Goal: Find contact information: Find contact information

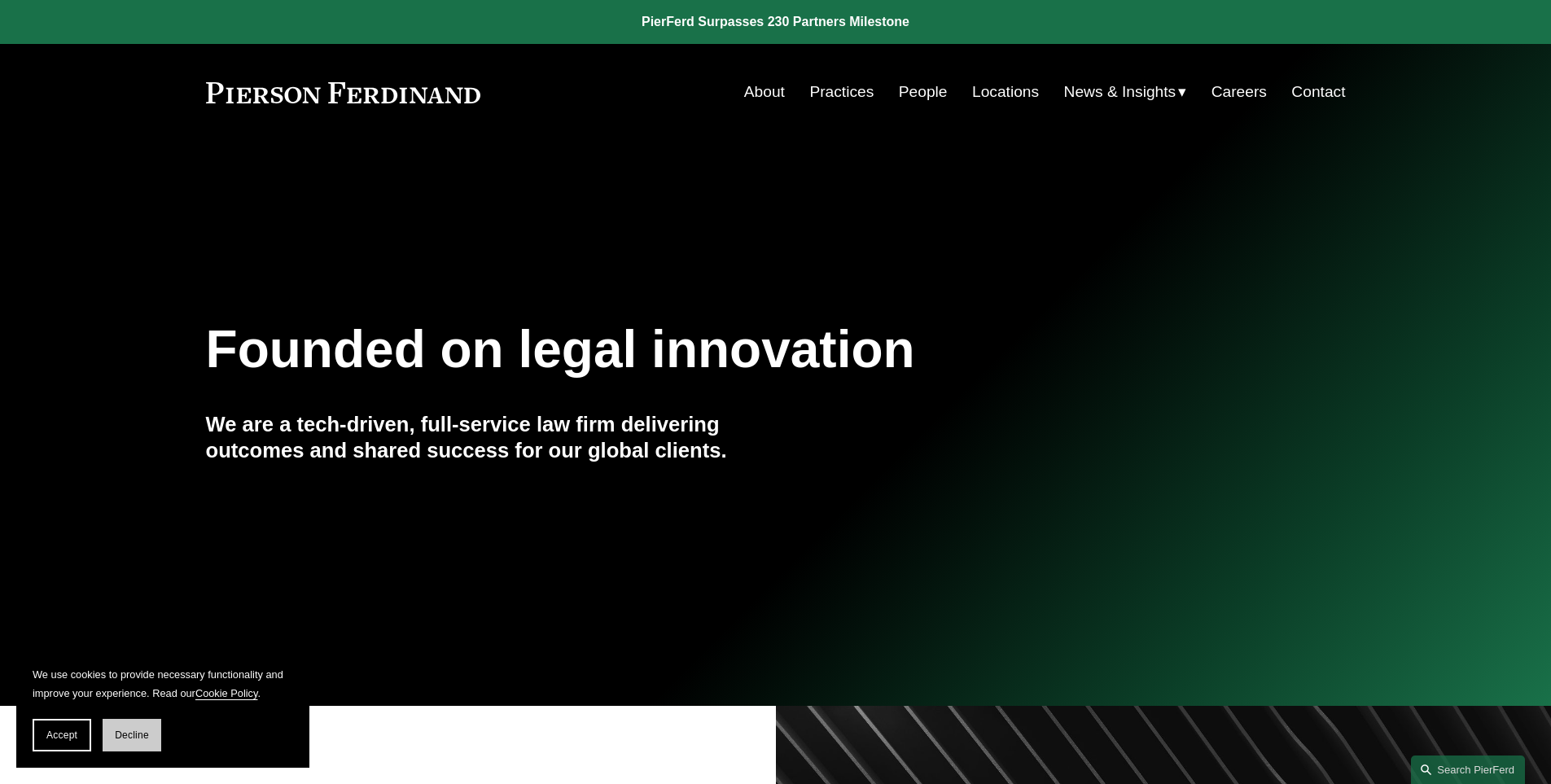
click at [134, 731] on span "Decline" at bounding box center [132, 735] width 34 height 11
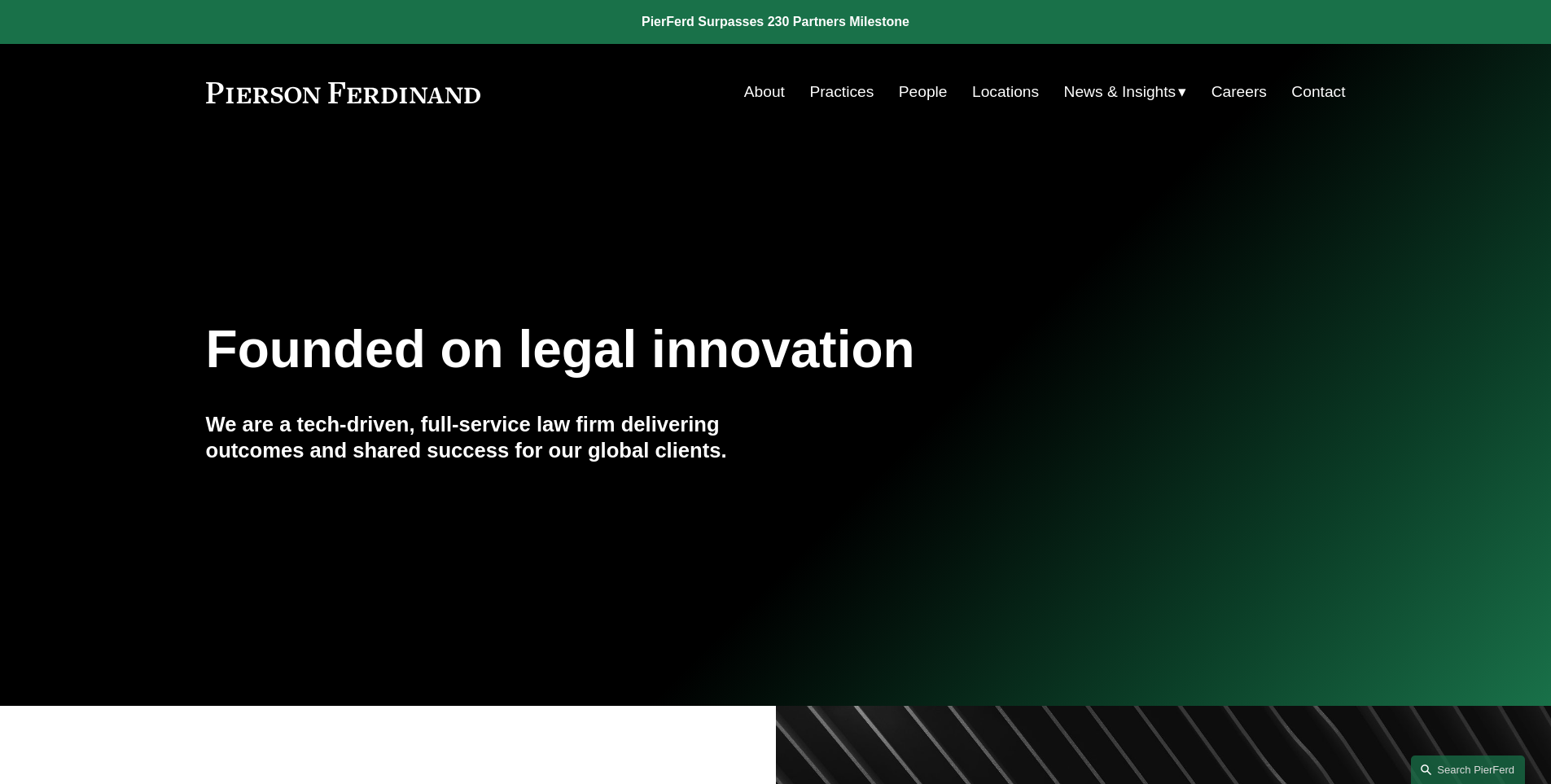
click at [910, 95] on link "People" at bounding box center [923, 92] width 49 height 31
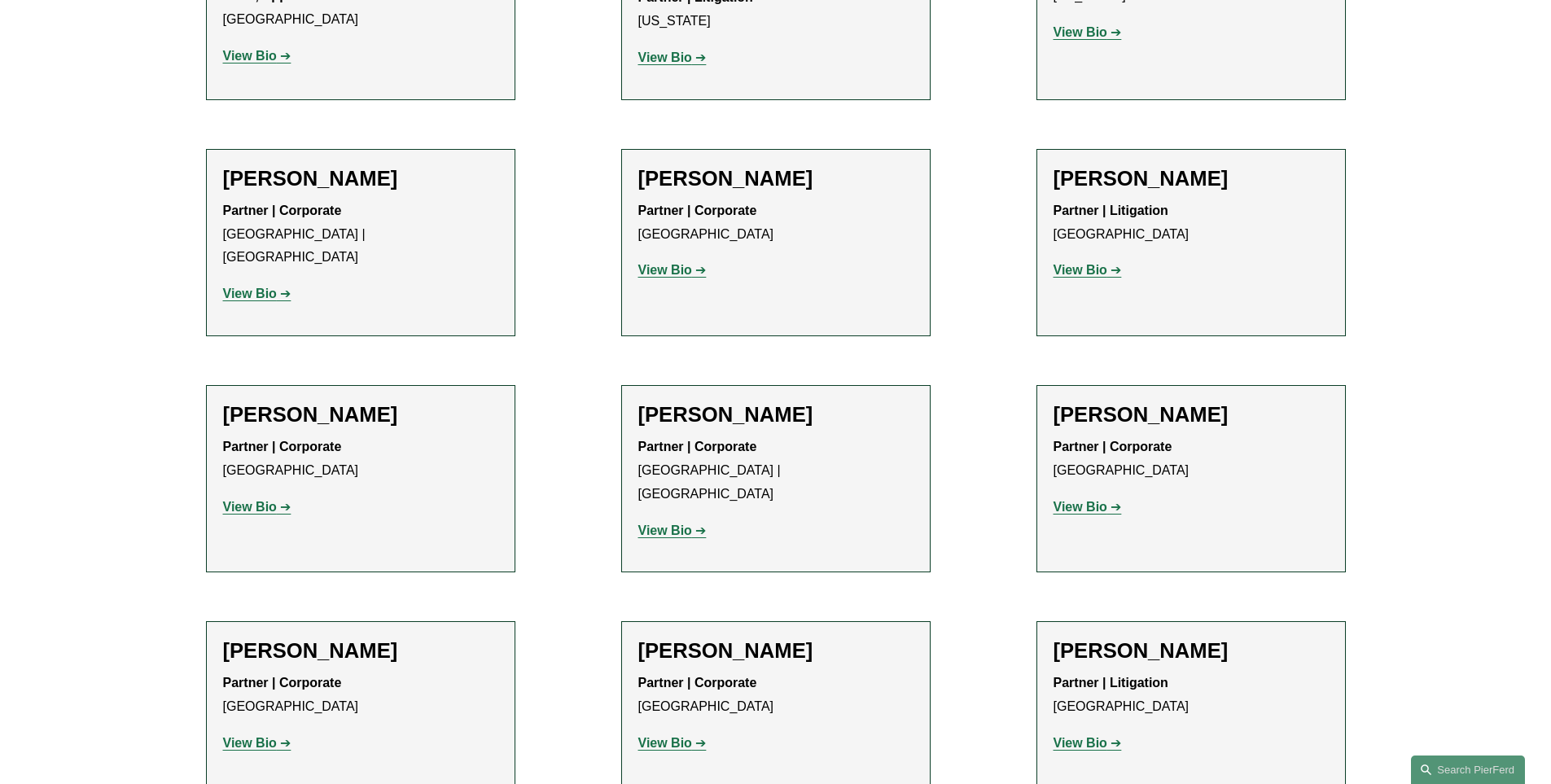
scroll to position [19504, 0]
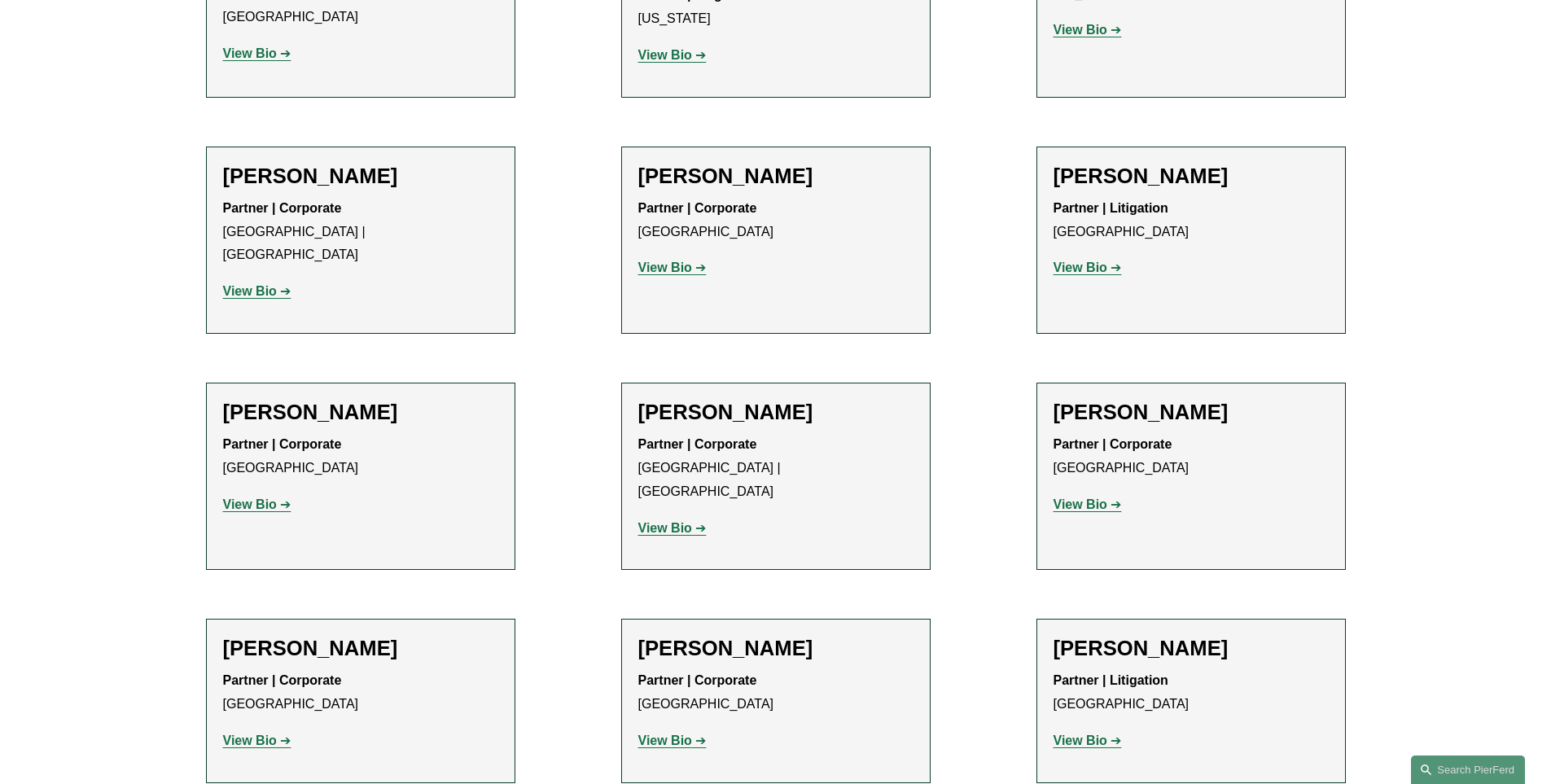
drag, startPoint x: 220, startPoint y: 724, endPoint x: 373, endPoint y: 721, distance: 153.0
copy p "[PERSON_NAME] LLP"
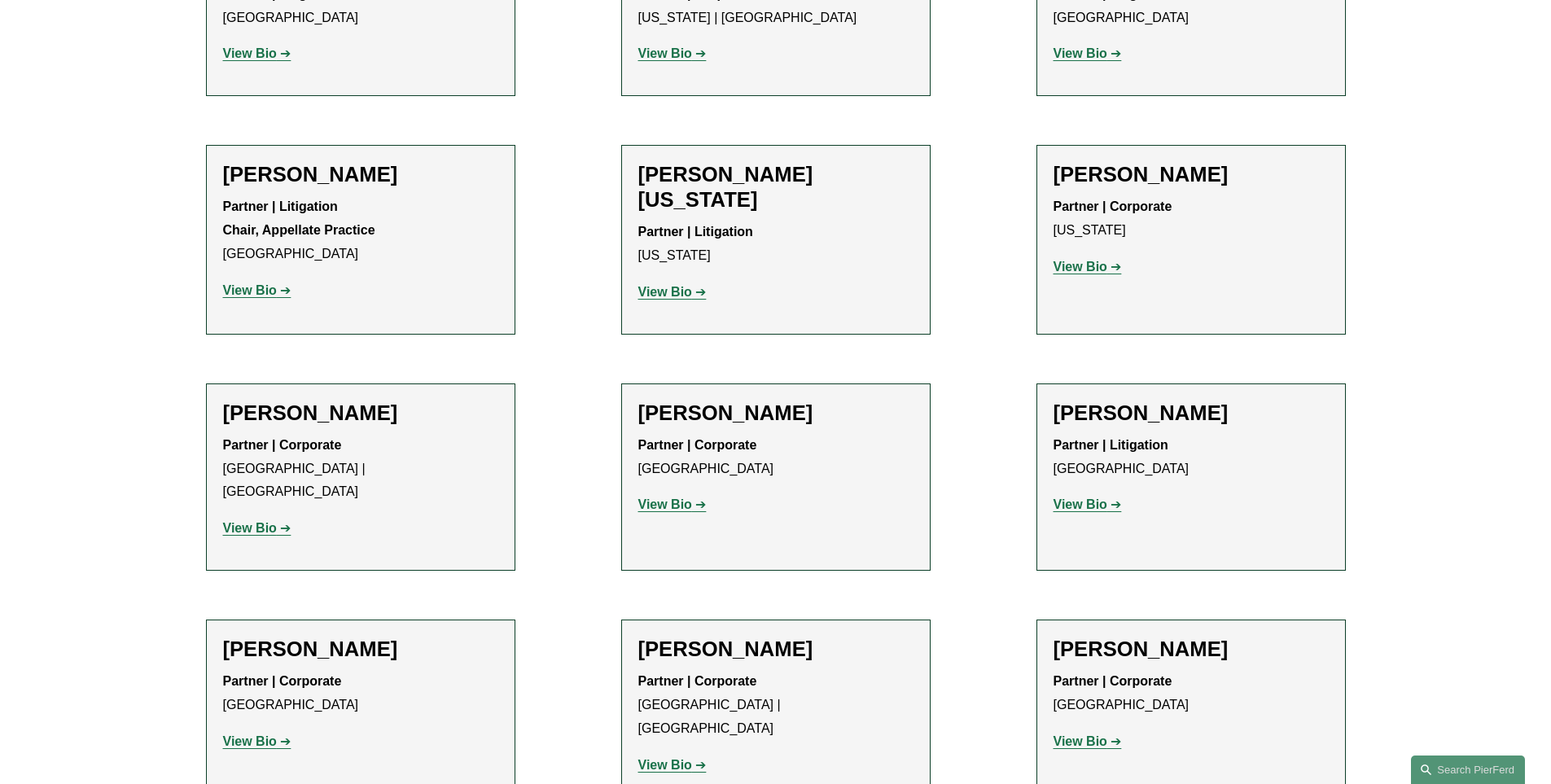
scroll to position [19260, 0]
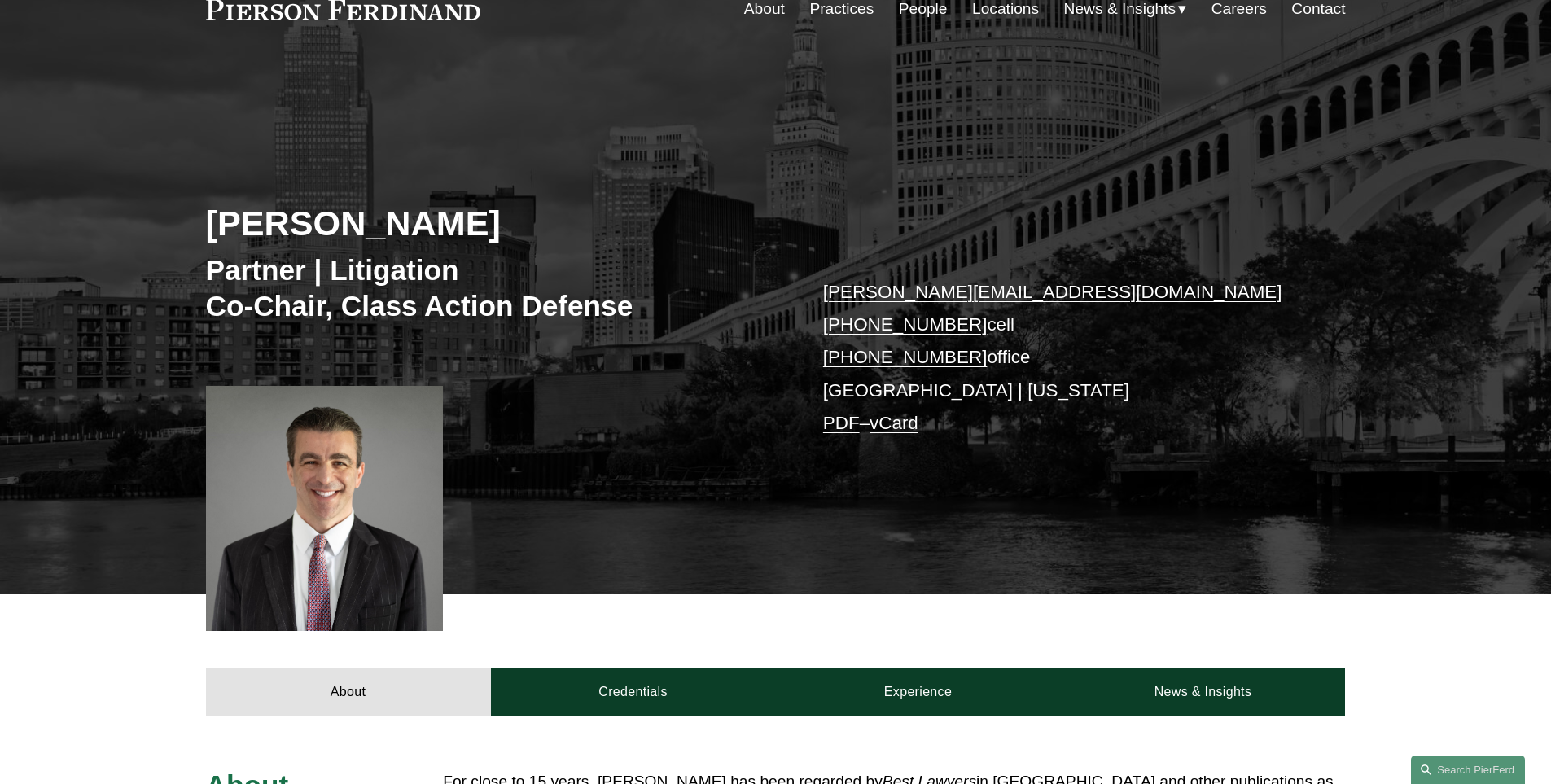
scroll to position [82, 0]
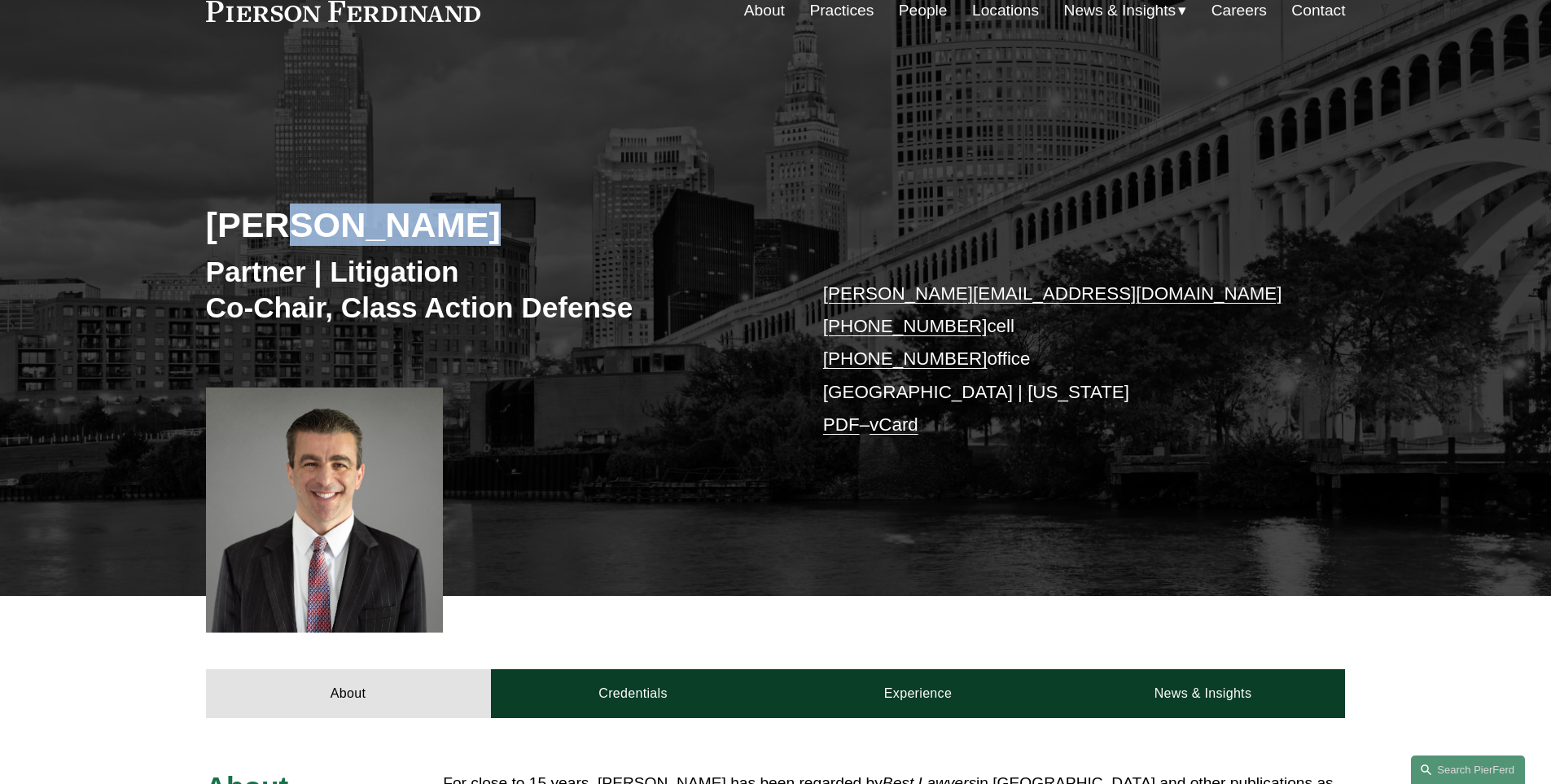
drag, startPoint x: 463, startPoint y: 207, endPoint x: 289, endPoint y: 223, distance: 174.7
click at [289, 223] on h2 "Dan Messeloff" at bounding box center [490, 225] width 569 height 43
copy h2 "Messeloff"
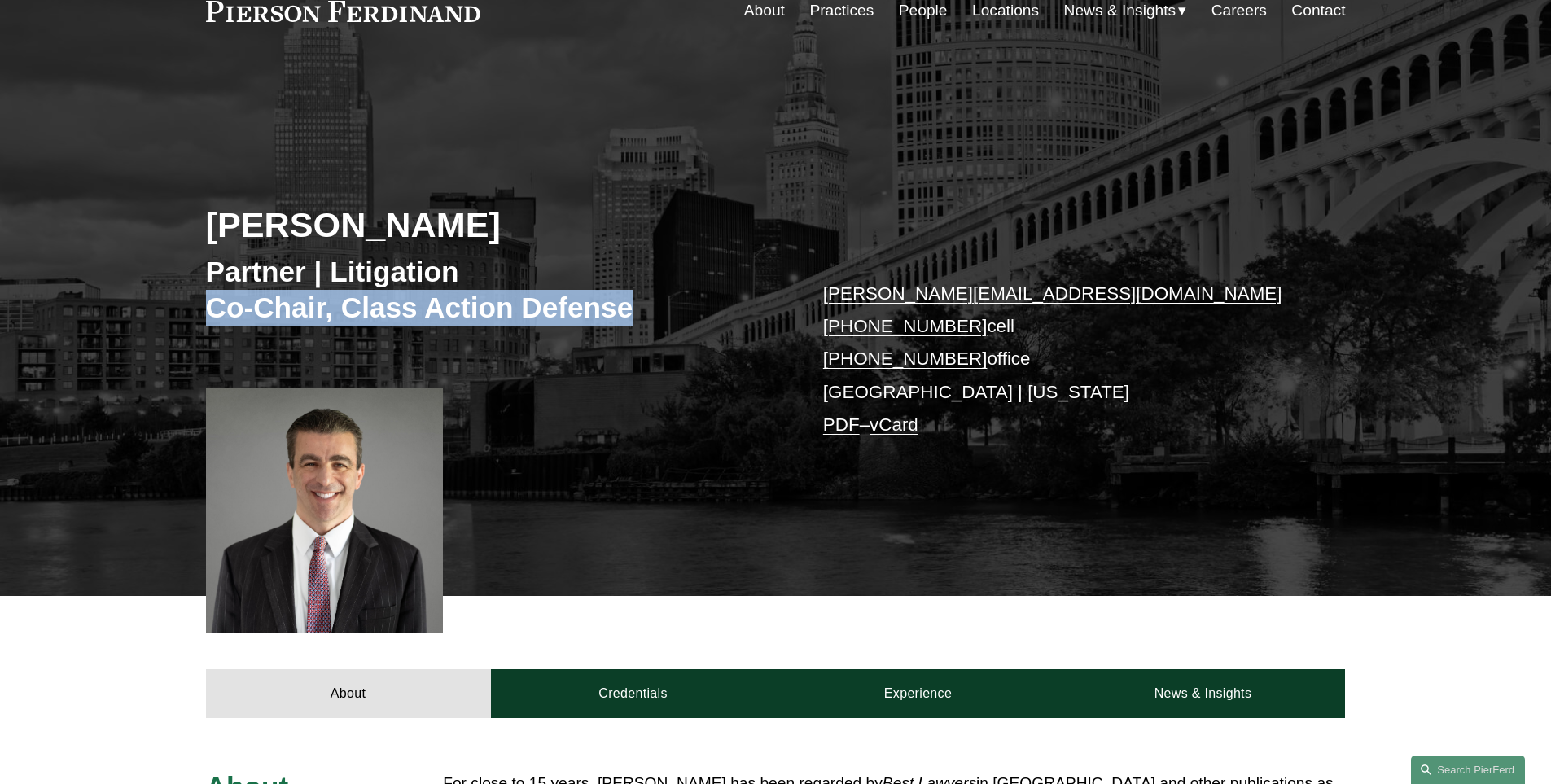
drag, startPoint x: 205, startPoint y: 310, endPoint x: 627, endPoint y: 310, distance: 422.0
click at [627, 310] on h3 "Partner | Litigation Co-Chair, Class Action Defense" at bounding box center [490, 289] width 569 height 71
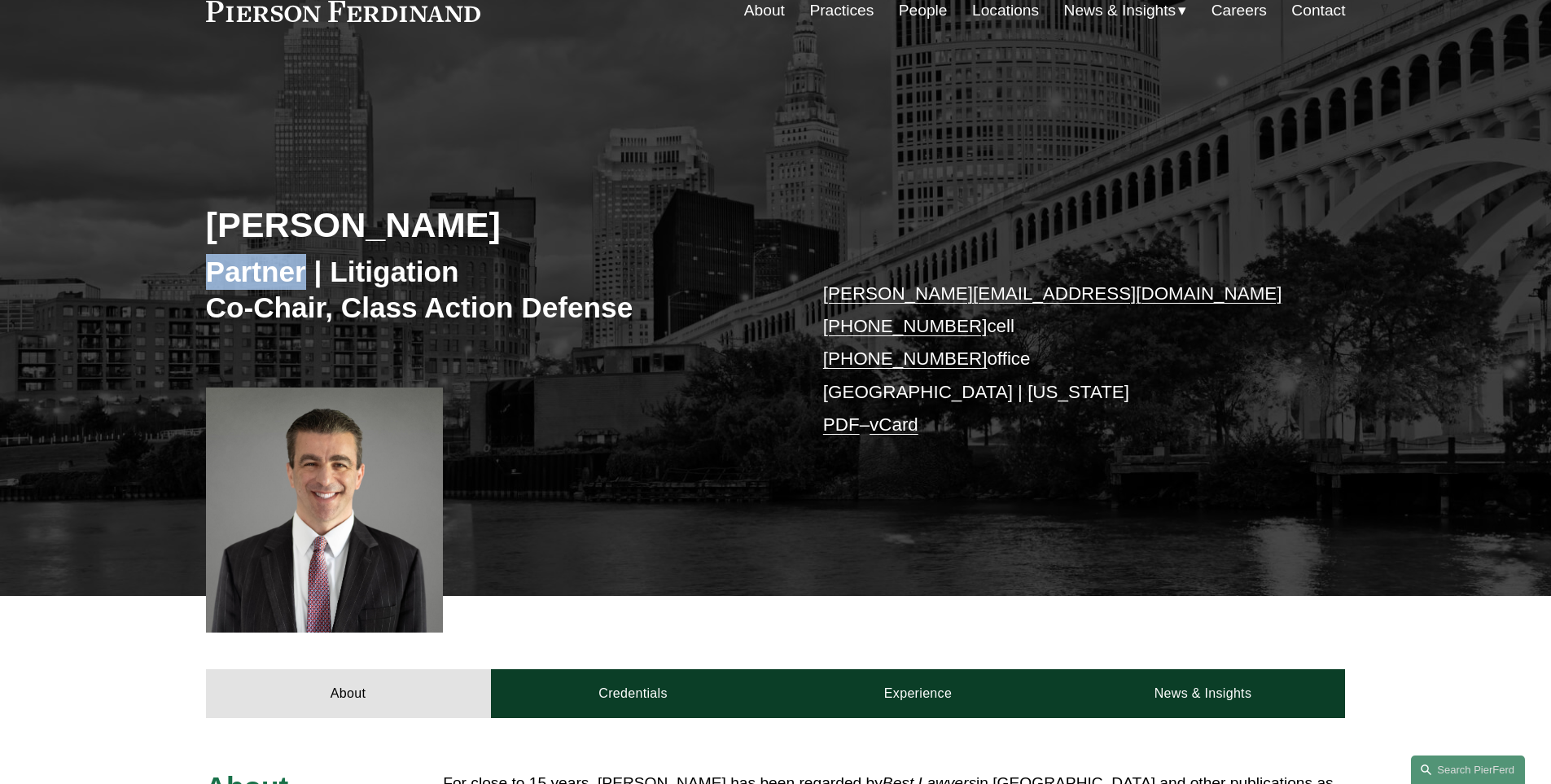
drag, startPoint x: 203, startPoint y: 274, endPoint x: 305, endPoint y: 271, distance: 102.0
click at [305, 271] on div "Dan Messeloff Partner | Litigation Co-Chair, Class Action Defense dan.messeloff…" at bounding box center [776, 351] width 1551 height 490
copy h3 "Partner"
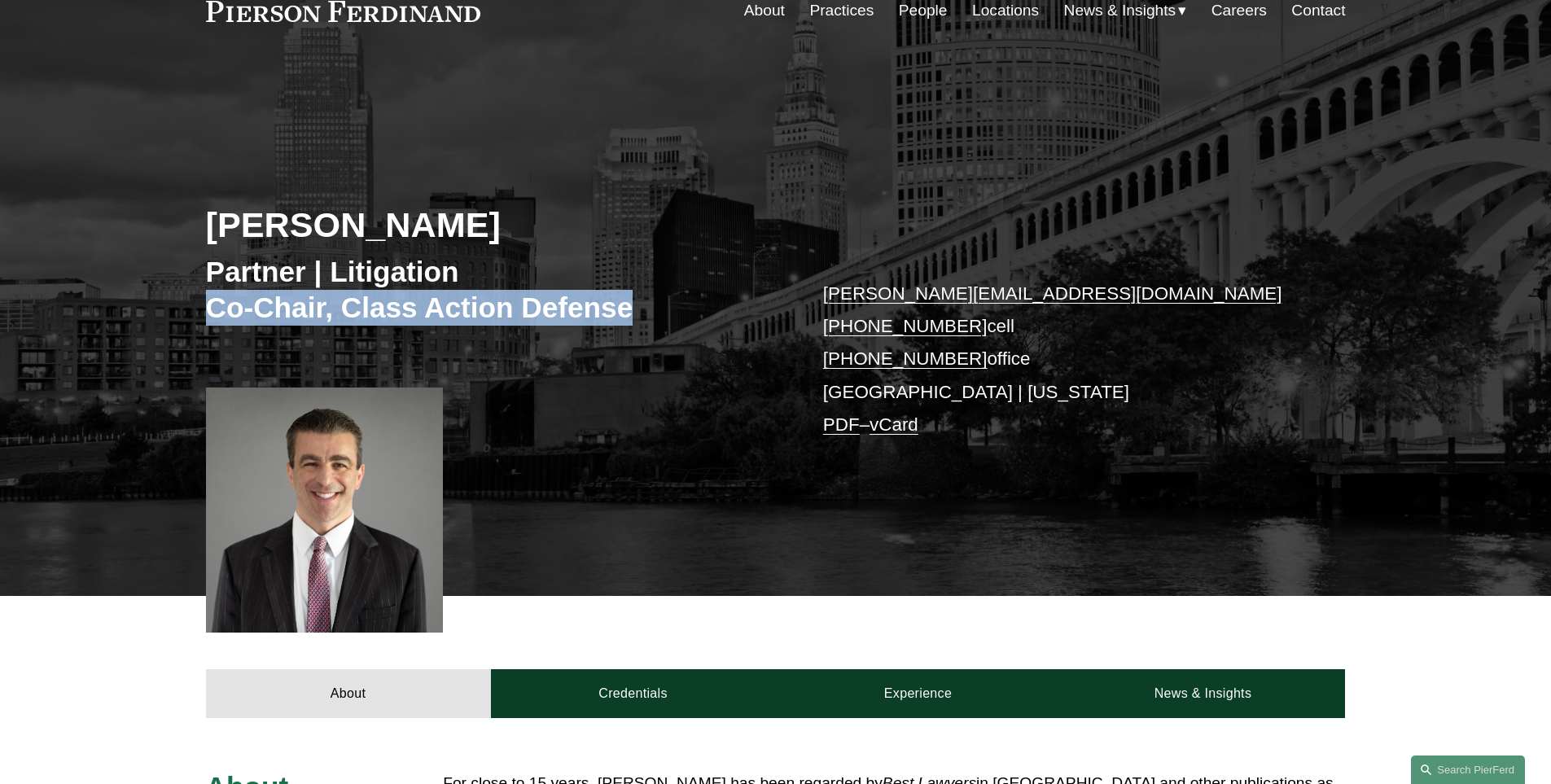
drag, startPoint x: 628, startPoint y: 313, endPoint x: 212, endPoint y: 310, distance: 416.0
click at [212, 310] on h3 "Partner | Litigation Co-Chair, Class Action Defense" at bounding box center [490, 289] width 569 height 71
copy h3 "Co-Chair, Class Action Defense"
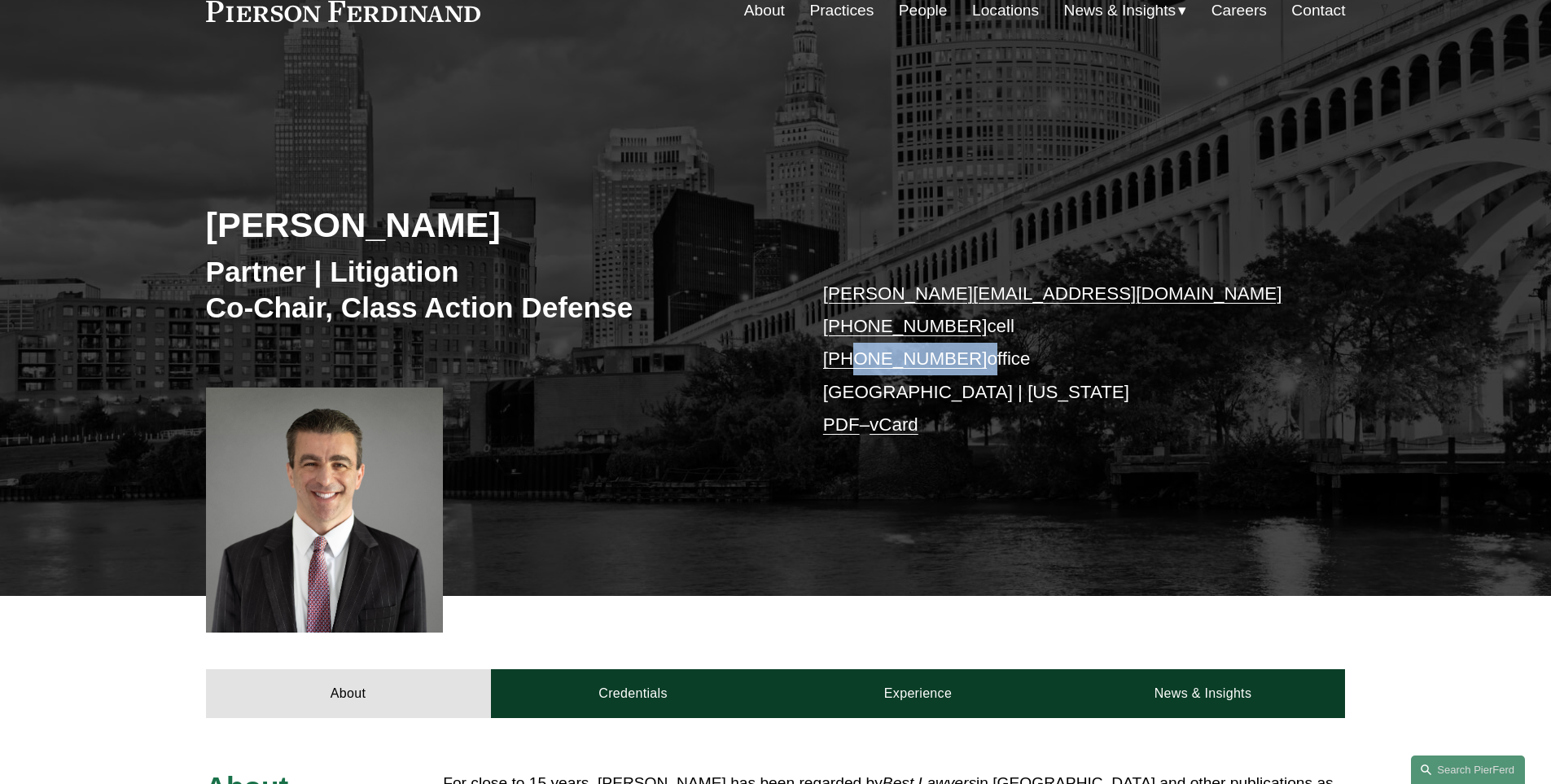
drag, startPoint x: 963, startPoint y: 362, endPoint x: 851, endPoint y: 364, distance: 112.0
click at [851, 364] on p "dan.messeloff@pierferd.com +1.216.346.3824 cell +1.216.350.3177 office Clevelan…" at bounding box center [1061, 359] width 475 height 164
copy p "216.350.3177"
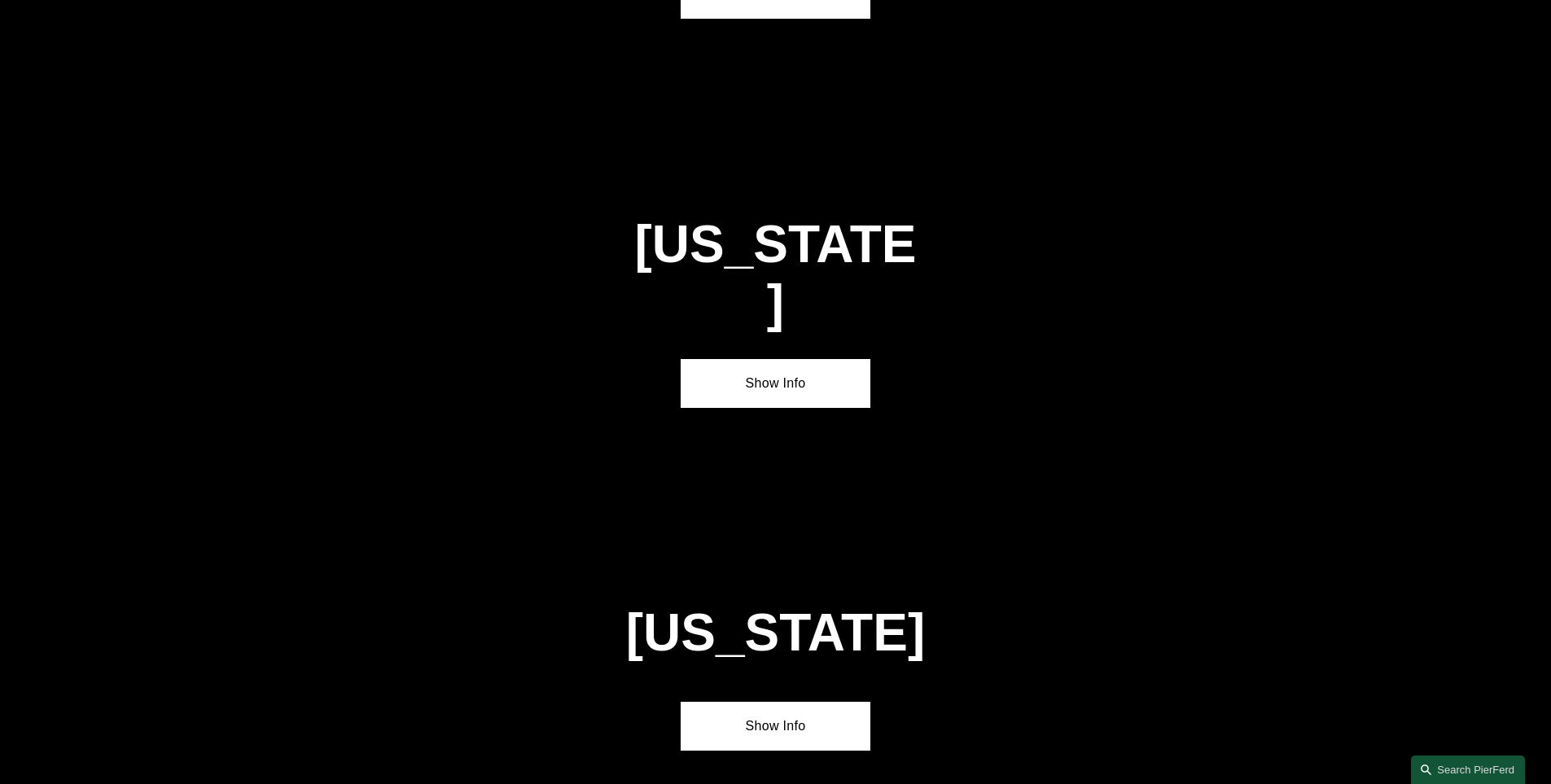
scroll to position [4864, 0]
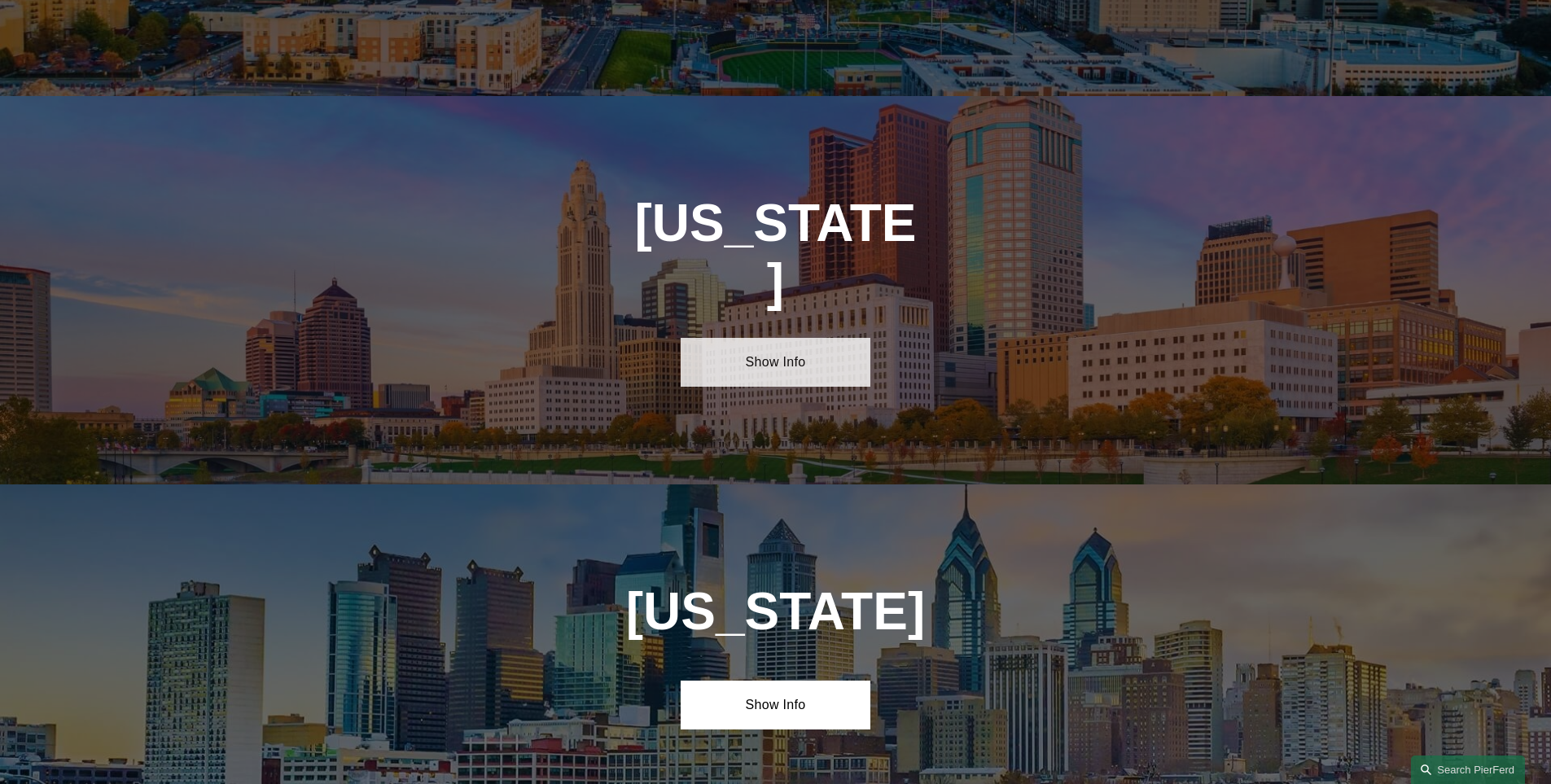
click at [742, 338] on link "Show Info" at bounding box center [776, 362] width 190 height 49
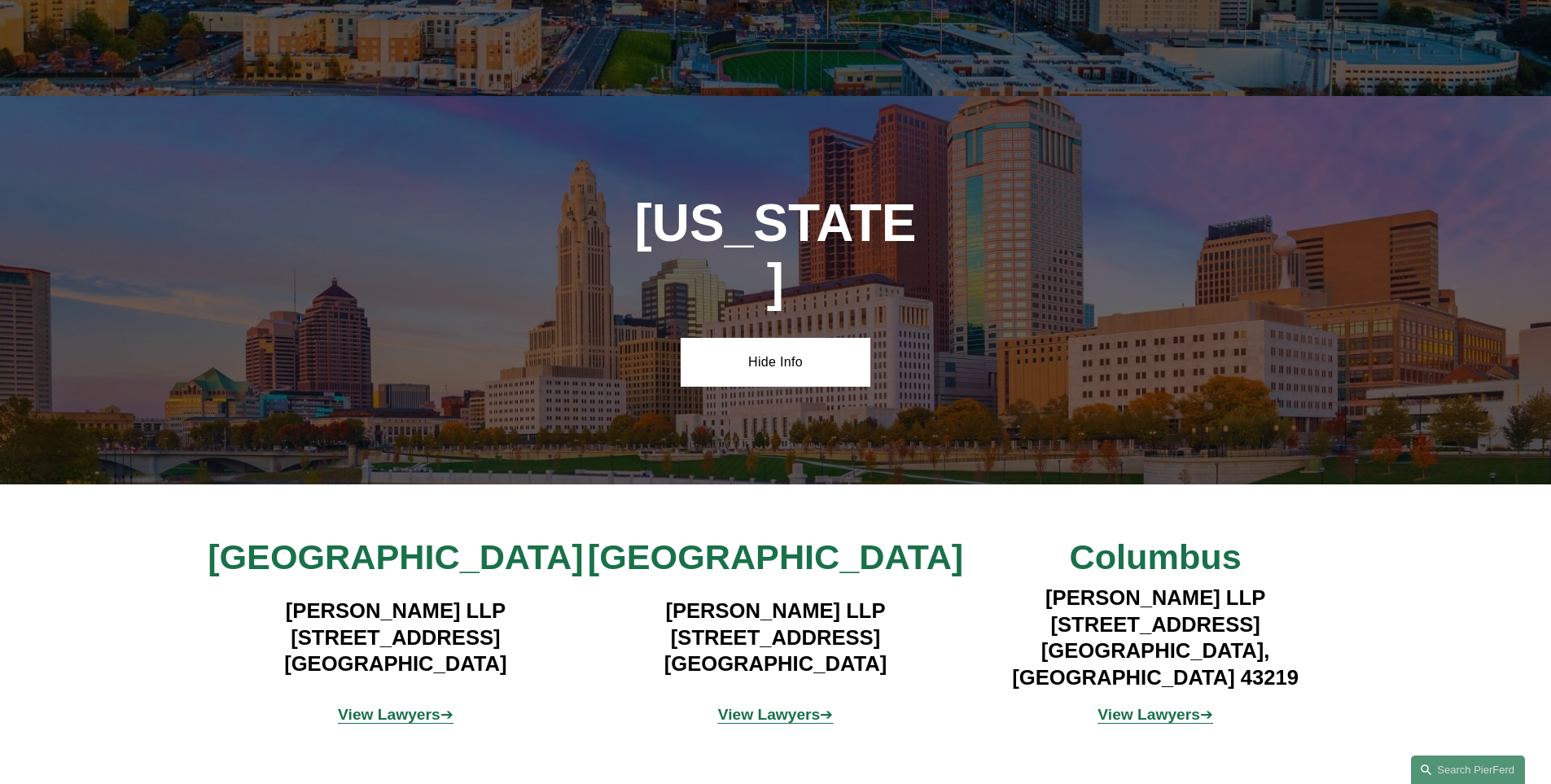
drag, startPoint x: 620, startPoint y: 499, endPoint x: 890, endPoint y: 501, distance: 270.0
click at [928, 598] on h4 "Pierson Ferdinand LLP 1468 West 9th Street, Suite 100 Cleveland, OH 44101" at bounding box center [776, 637] width 381 height 79
copy h4 "[STREET_ADDRESS]"
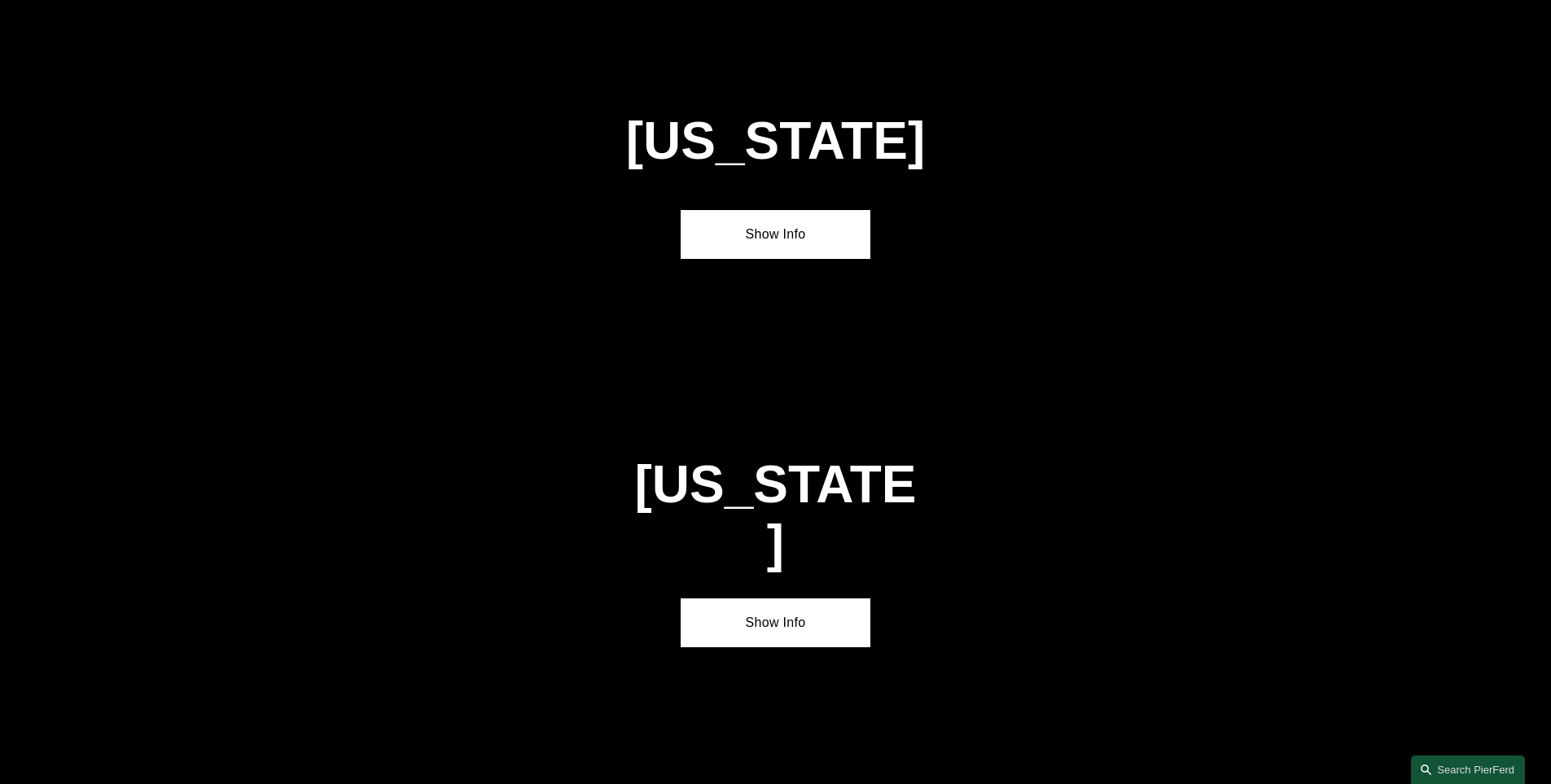
scroll to position [2120, 0]
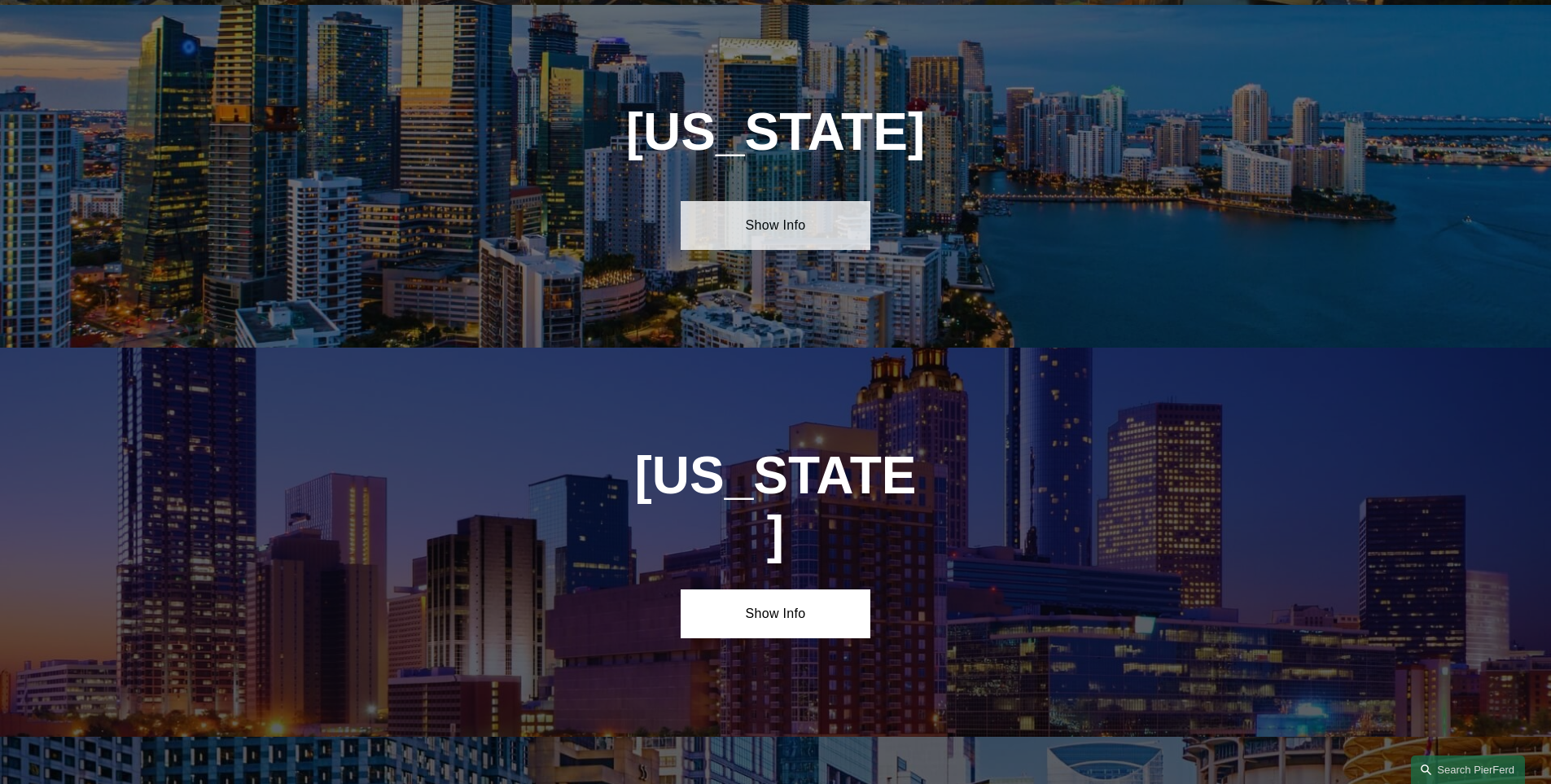
click at [764, 222] on link "Show Info" at bounding box center [776, 225] width 190 height 49
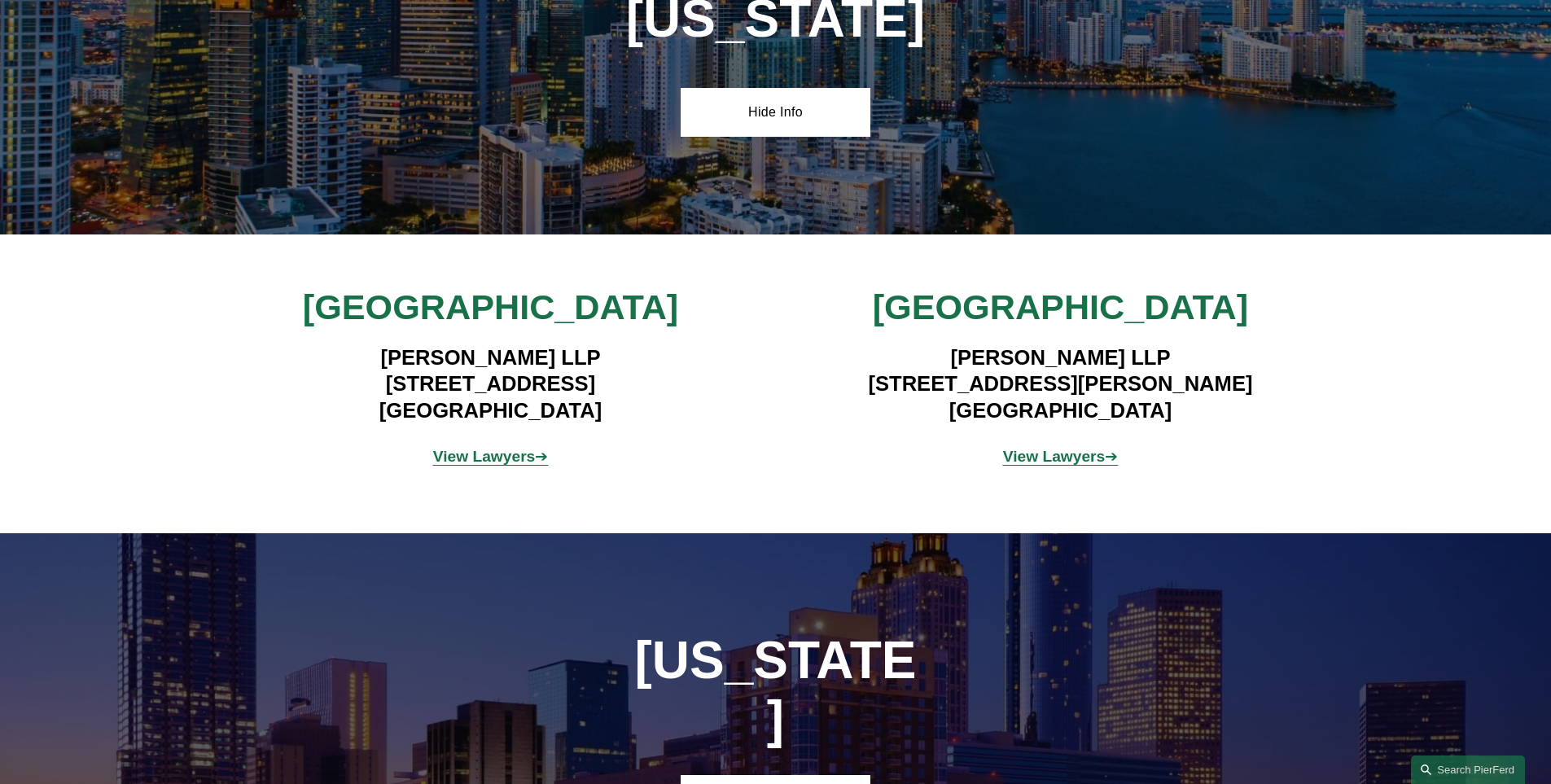
scroll to position [2200, 0]
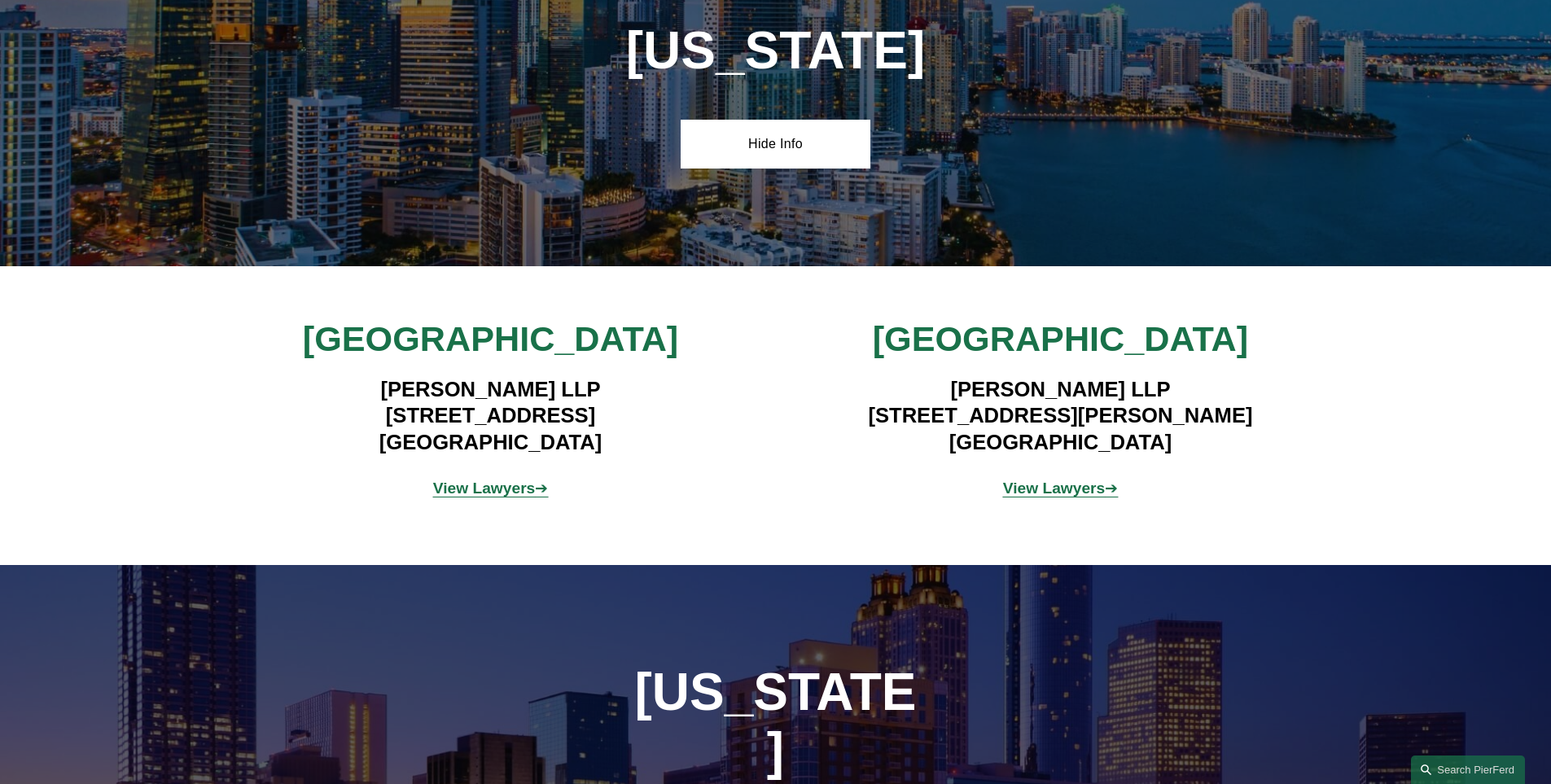
drag, startPoint x: 333, startPoint y: 415, endPoint x: 649, endPoint y: 410, distance: 316.0
click at [649, 410] on h4 "[PERSON_NAME] LLP [STREET_ADDRESS]" at bounding box center [490, 415] width 475 height 79
copy h4 "[STREET_ADDRESS]"
